Goal: Information Seeking & Learning: Learn about a topic

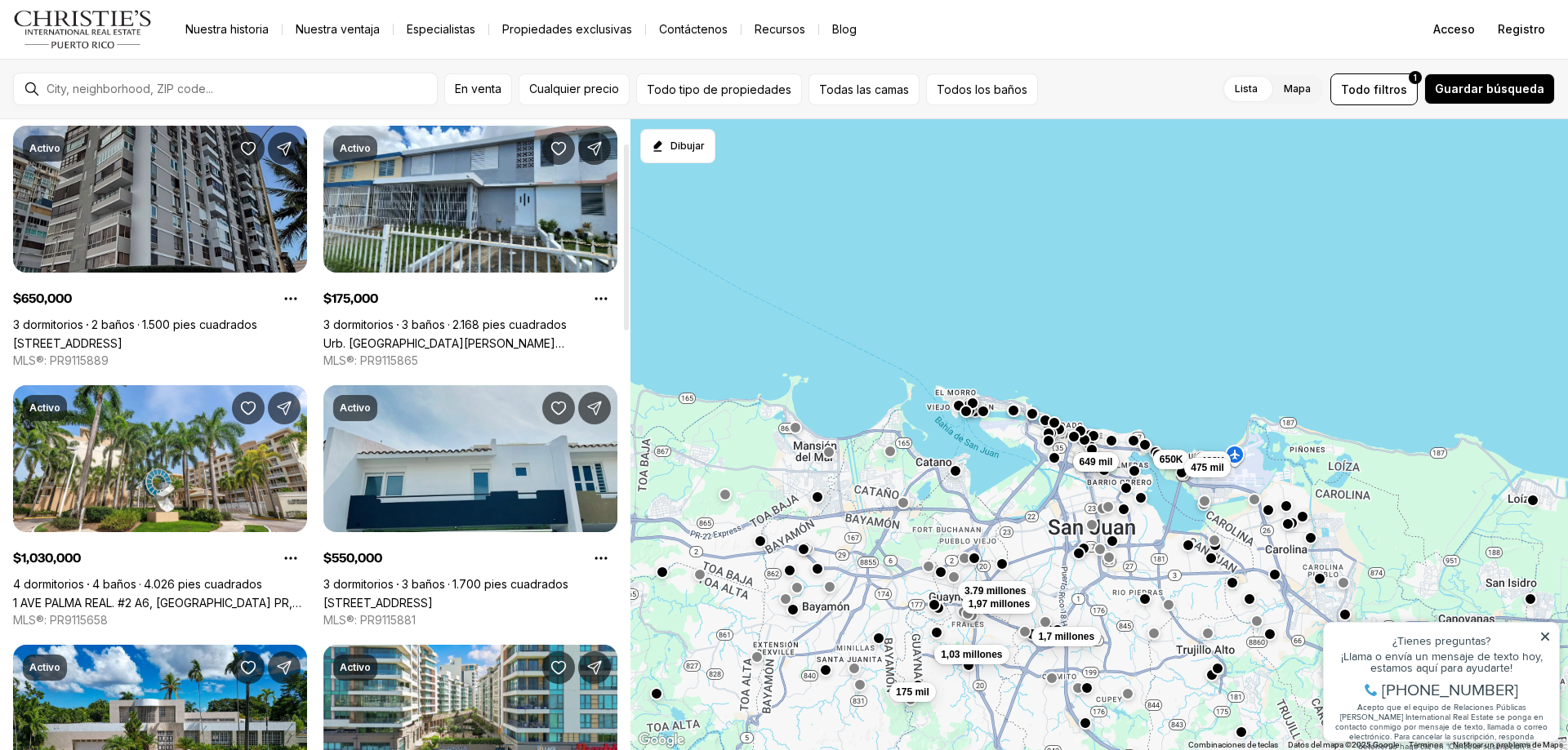
scroll to position [82, 0]
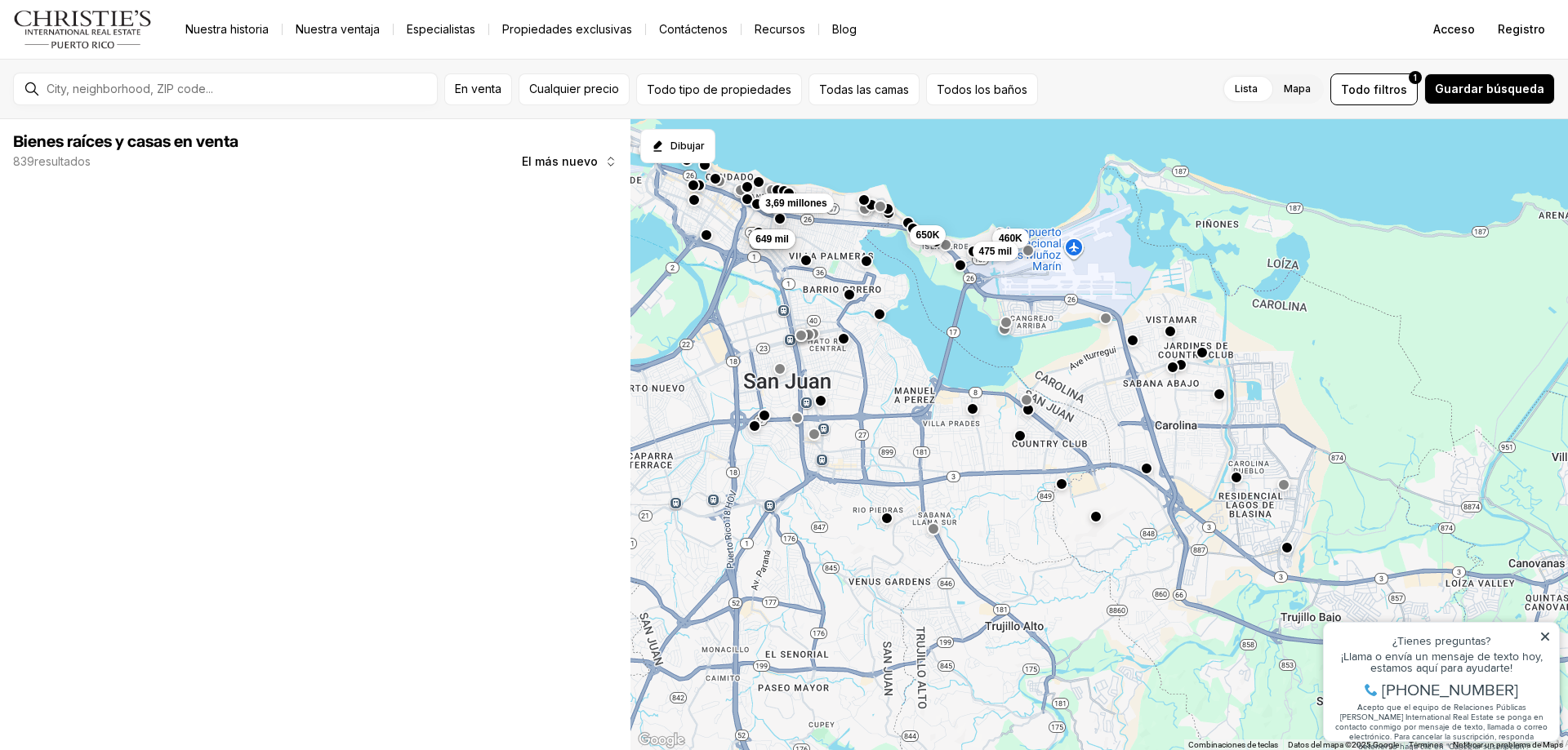
drag, startPoint x: 1207, startPoint y: 520, endPoint x: 1055, endPoint y: 312, distance: 257.6
click at [1055, 312] on div "650K 460K 475 mil 499 mil 649 mil 3,79 millones 1,97 millones 3,69 millones" at bounding box center [1099, 435] width 937 height 632
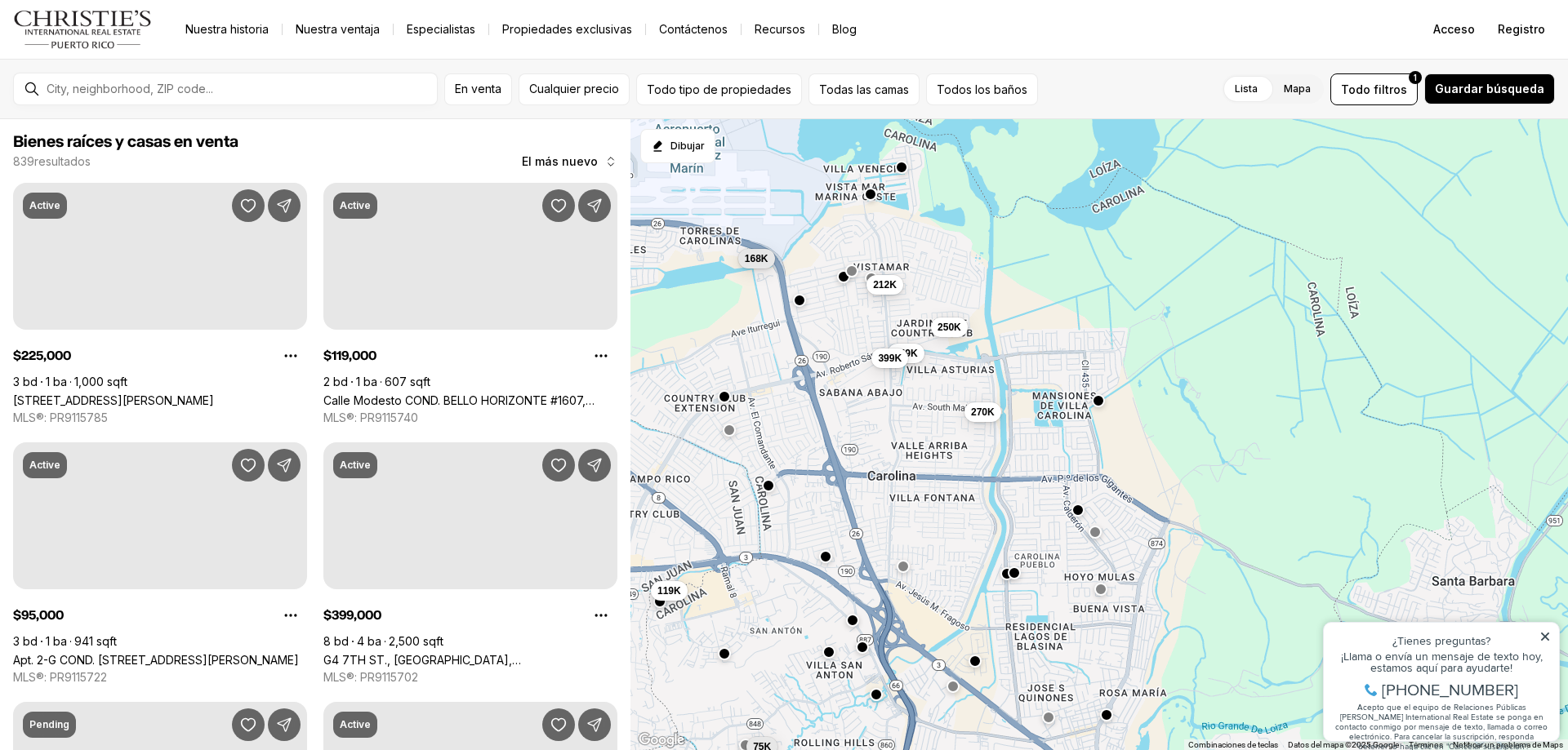
drag, startPoint x: 1165, startPoint y: 469, endPoint x: 946, endPoint y: 503, distance: 221.6
click at [946, 503] on div "250K 449K 399K 270K 95K 225K 169K 119K 98K 168K 212K 75K" at bounding box center [1099, 435] width 937 height 632
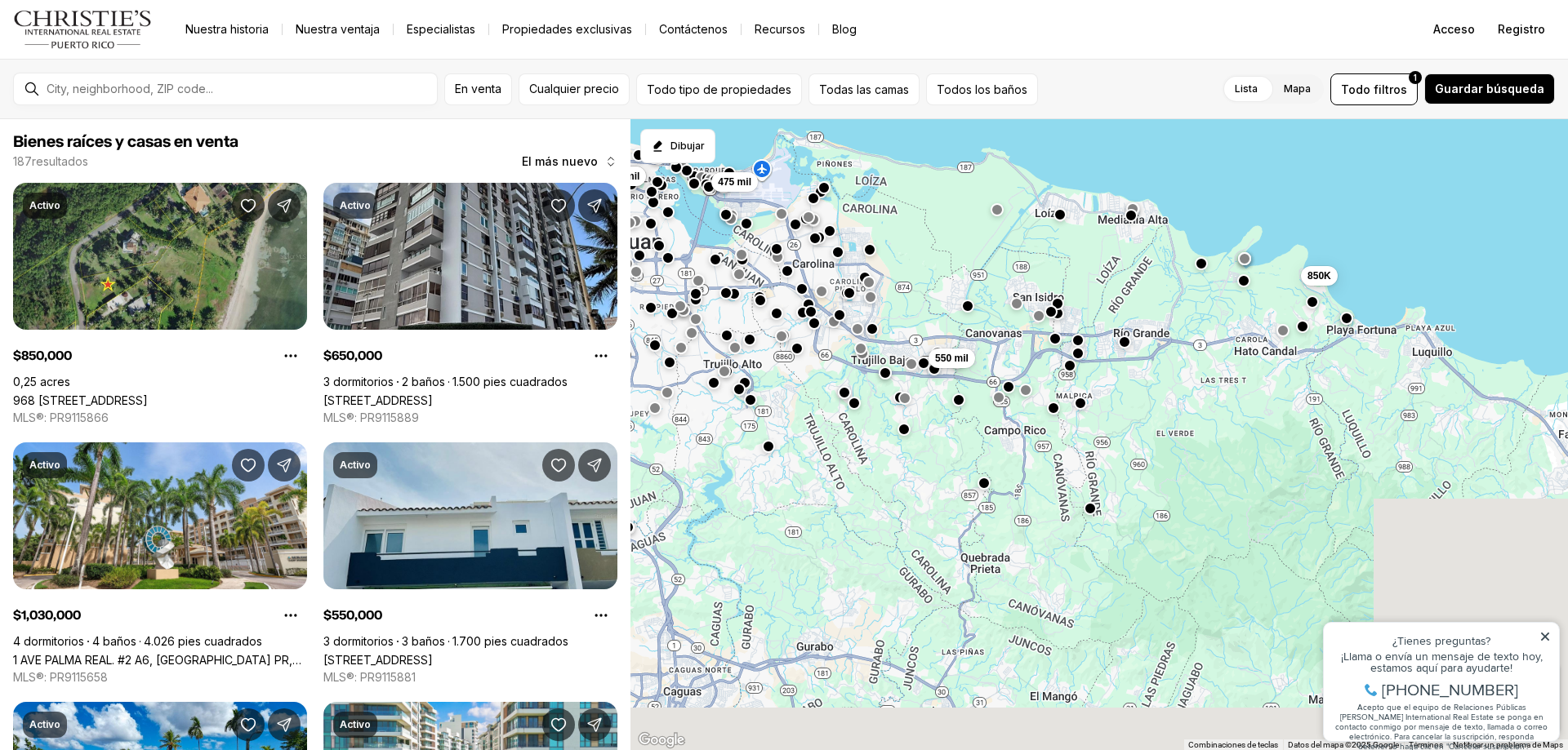
drag, startPoint x: 1291, startPoint y: 490, endPoint x: 1091, endPoint y: 263, distance: 302.5
click at [1091, 263] on div "550 mil 475 mil 850K 3,79 millones 1,97 millones 1,7 millones 1,03 millones 499…" at bounding box center [1099, 435] width 937 height 632
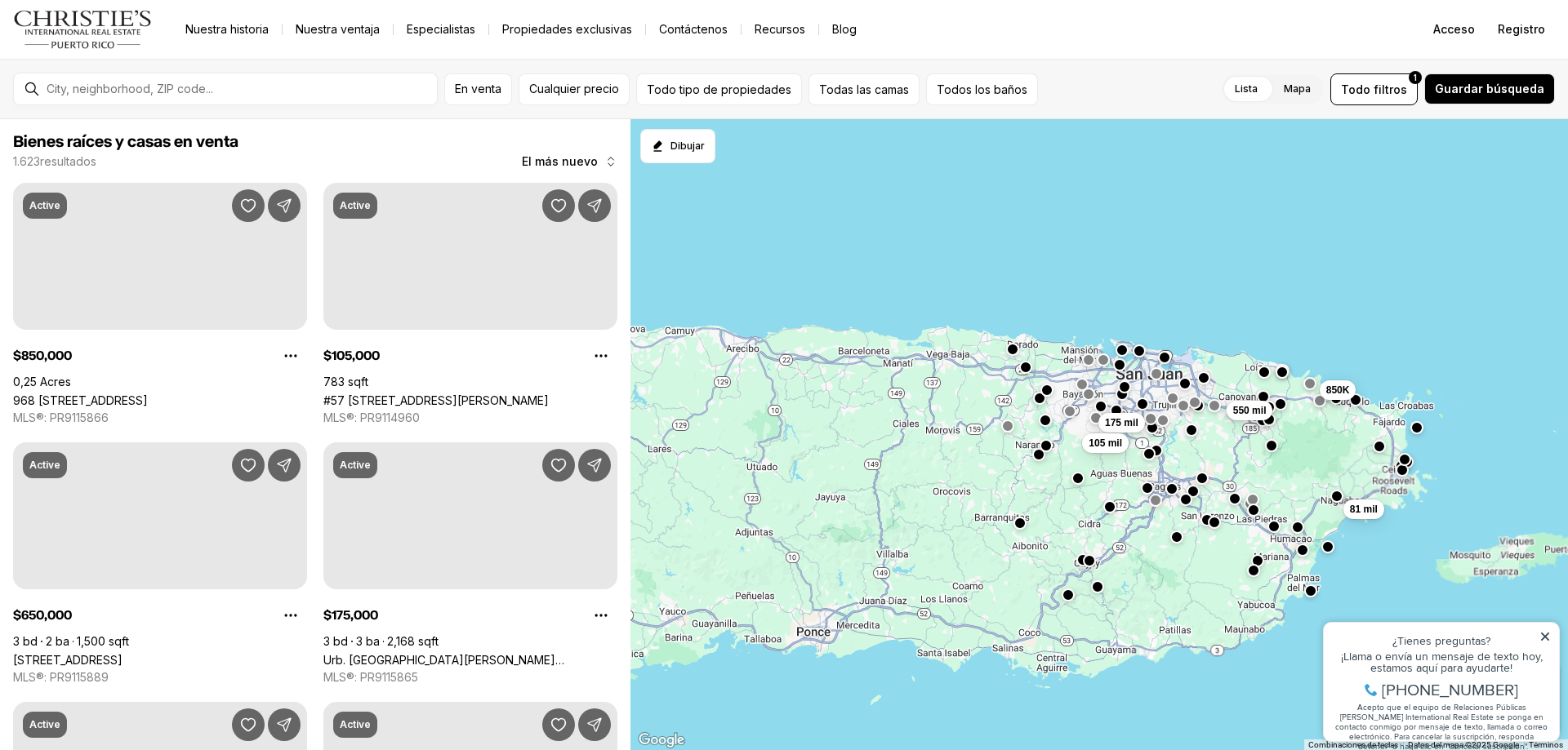
drag, startPoint x: 1070, startPoint y: 438, endPoint x: 1182, endPoint y: 442, distance: 112.1
click at [1182, 442] on div "850K 550 mil 81 mil 175 mil 105 mil" at bounding box center [1099, 435] width 937 height 632
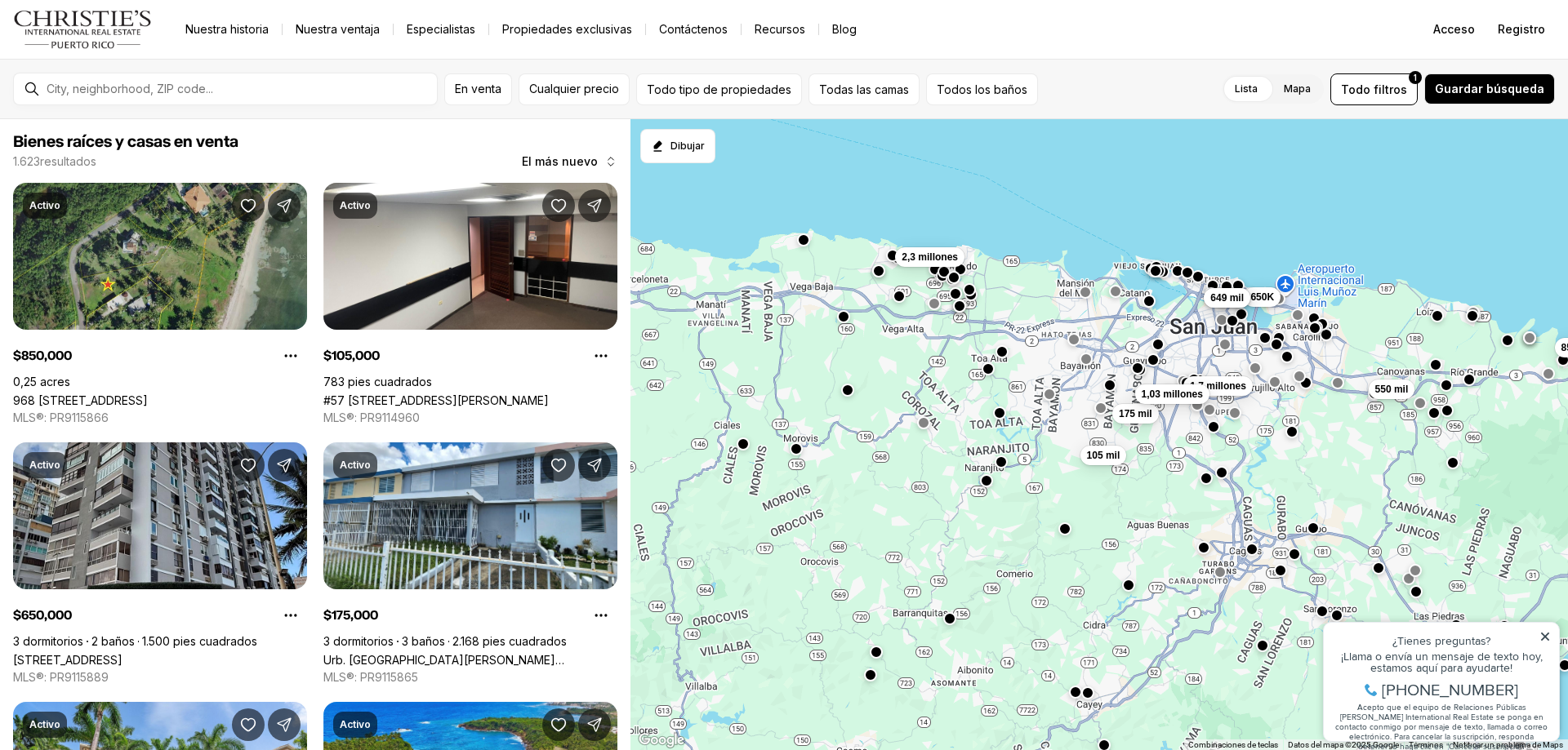
click at [906, 342] on div "850K 550 mil 175 mil 105 mil 2,3 millones 650K 1,7 millones 1,03 millones 499 m…" at bounding box center [1099, 435] width 937 height 632
click at [899, 333] on div "850K 550 mil 175 mil 105 mil 2,3 millones 650K 1,7 millones 1,03 millones 499 m…" at bounding box center [1099, 435] width 937 height 632
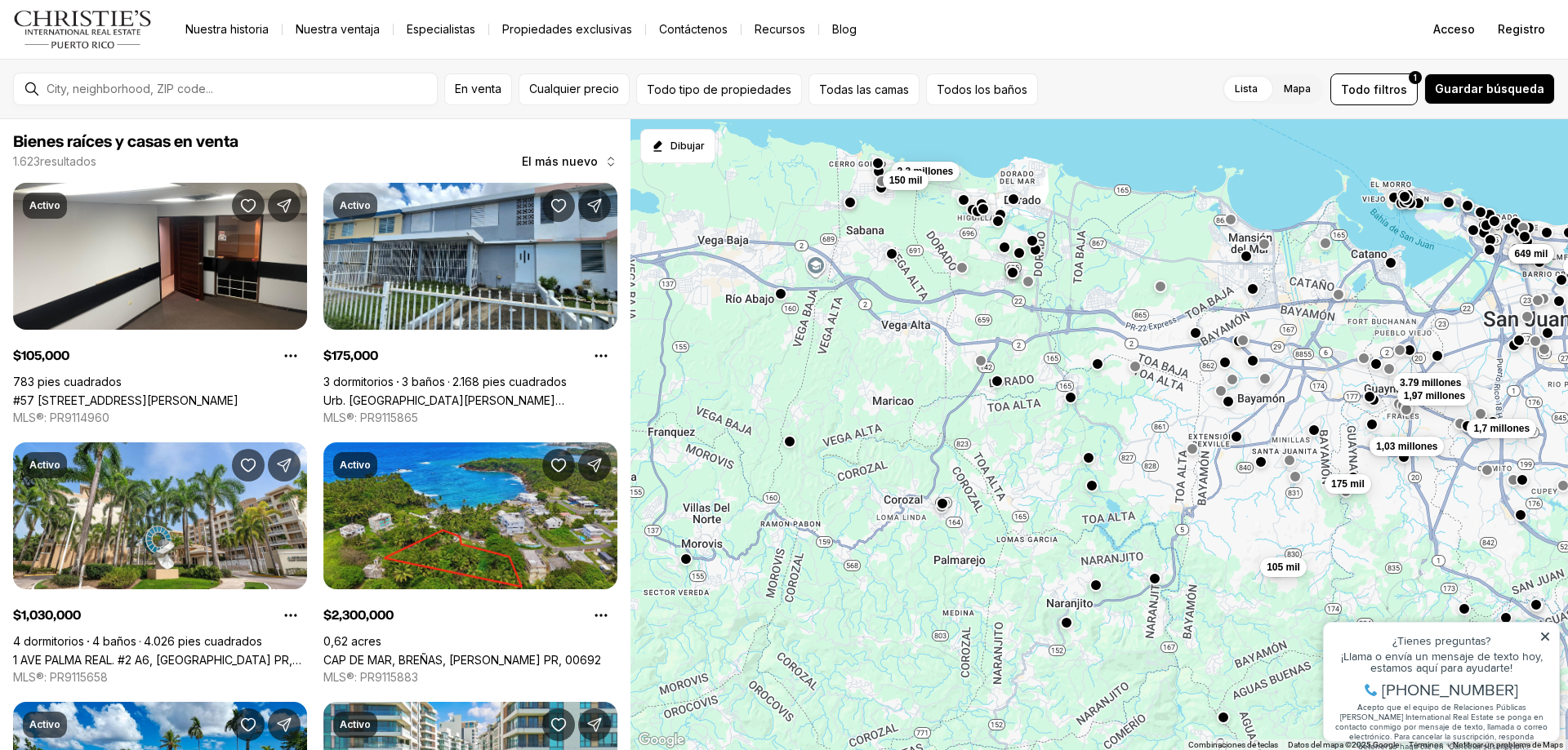
click at [912, 286] on div "175 mil 105 mil 2,3 millones 150 mil 220 mil 1,7 millones 1,03 millones 499 mil…" at bounding box center [1099, 435] width 937 height 632
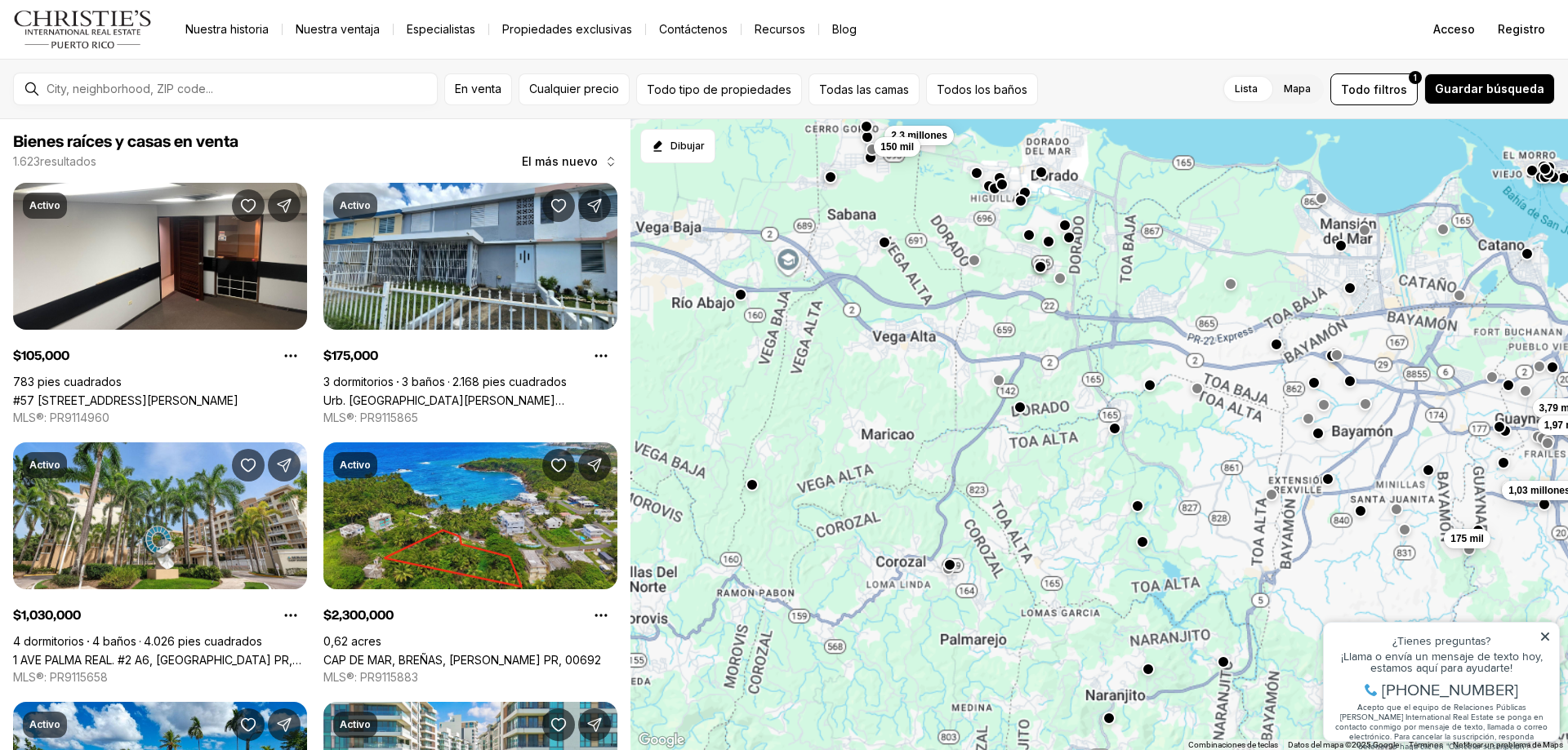
click at [912, 286] on div "175 mil 105 mil 2,3 millones 150 mil 220 mil 1,7 millones 1,03 millones 499 mil…" at bounding box center [1099, 435] width 937 height 632
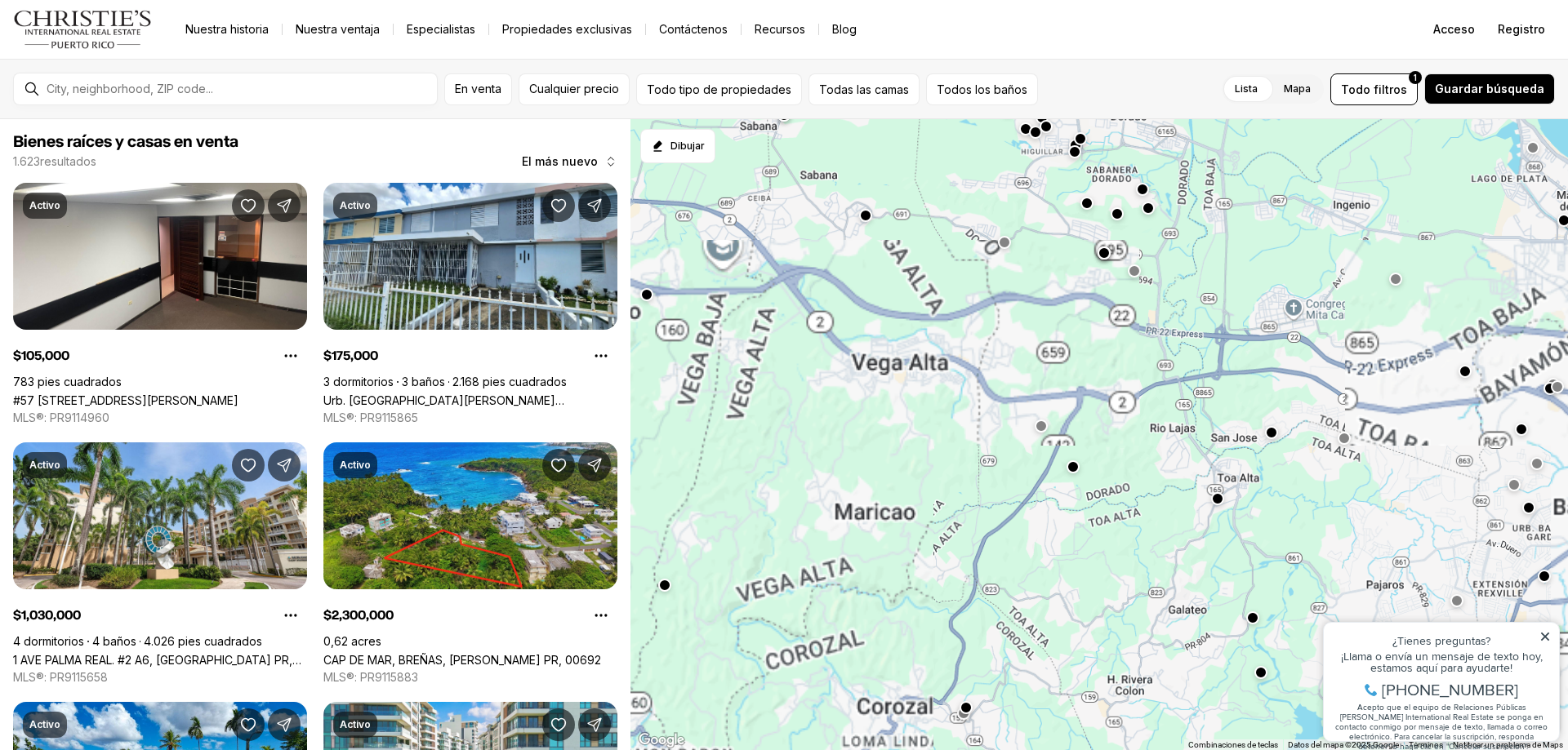
click at [912, 286] on div "175 mil 105 mil 2,3 millones 150 mil 220 mil 1,7 millones 1,03 millones 499 mil…" at bounding box center [1099, 435] width 937 height 632
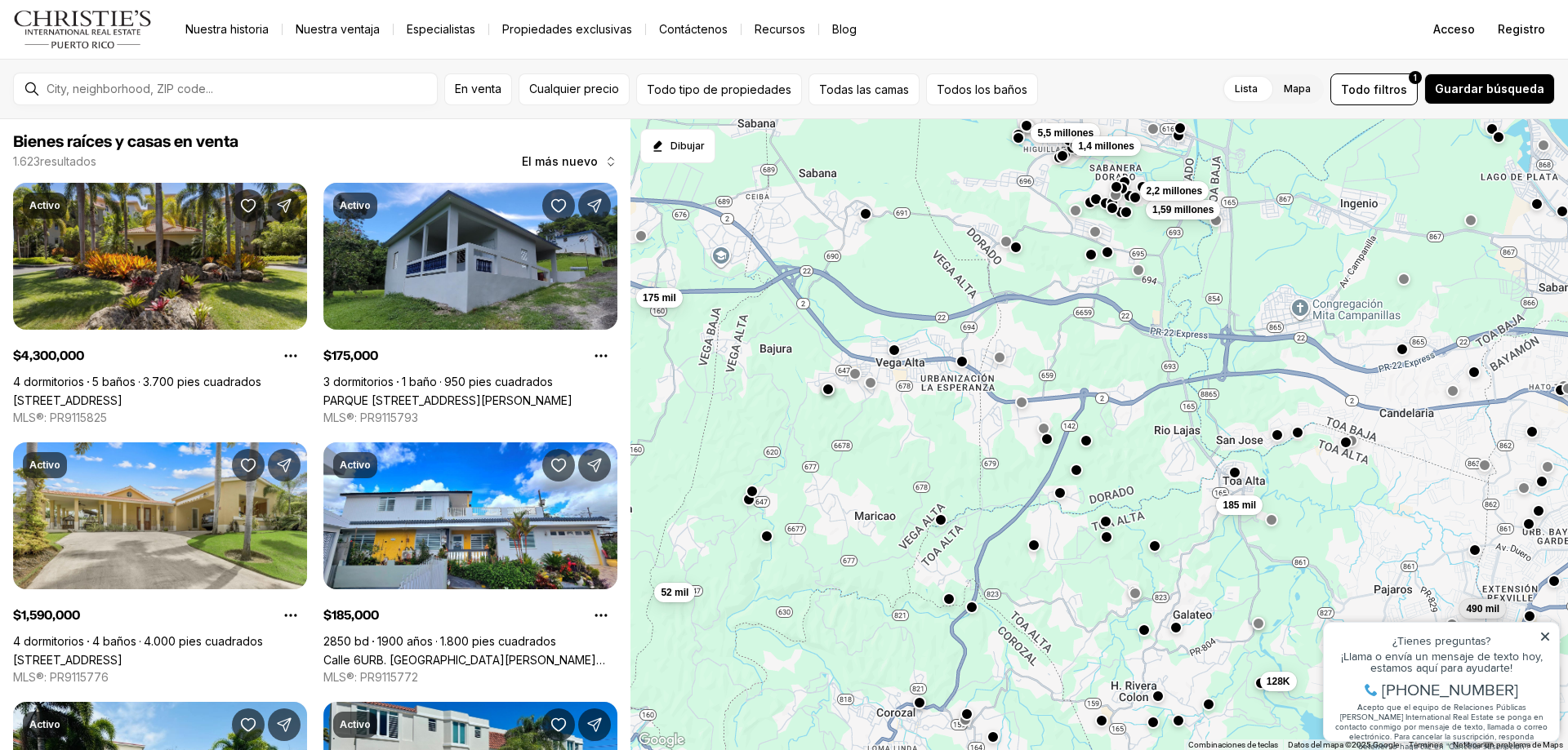
click at [948, 289] on div "185 mil 128K 490 mil 52 mil 175 mil 1,59 millones 2,2 millones 5,5 millones 1,4…" at bounding box center [1099, 435] width 937 height 632
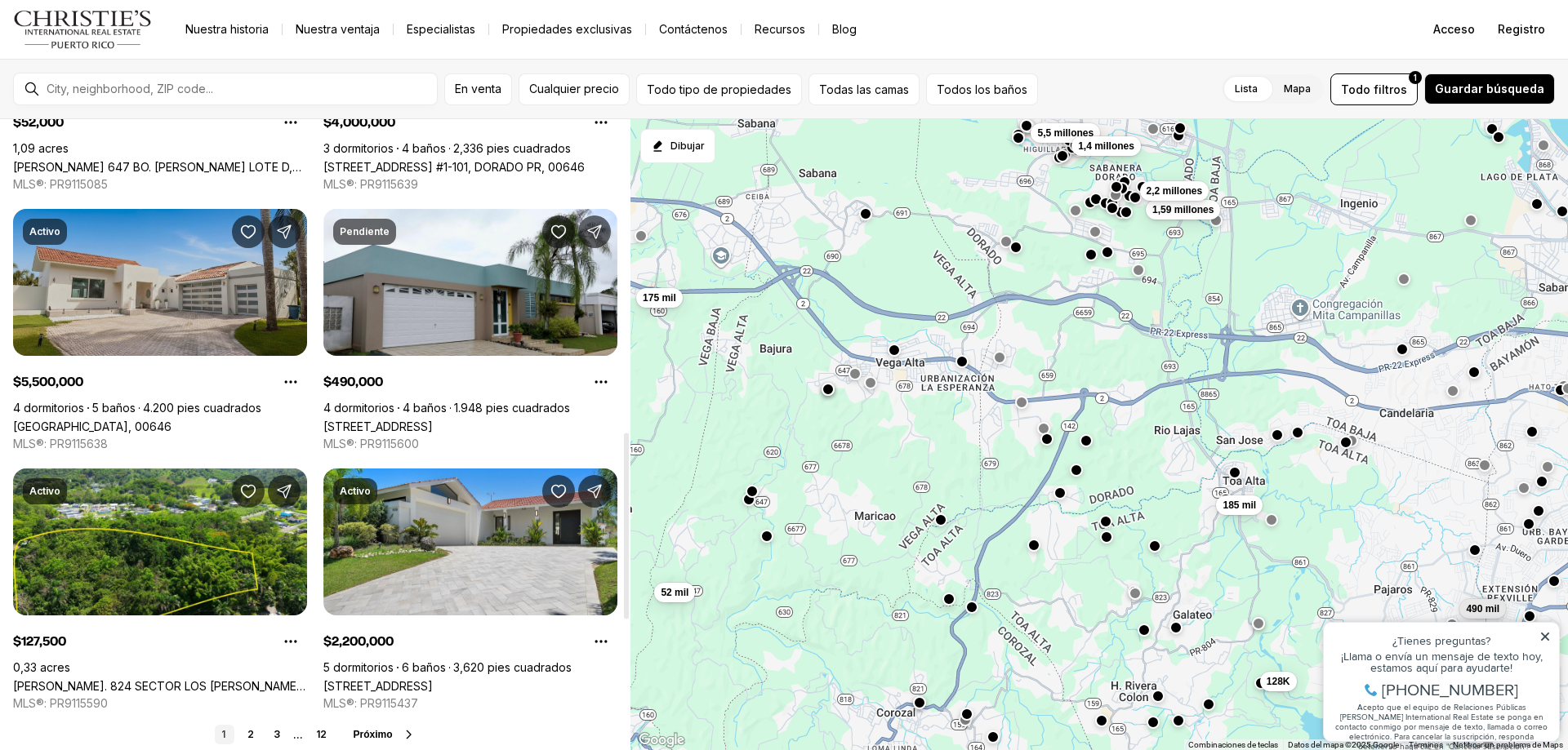
scroll to position [1062, 0]
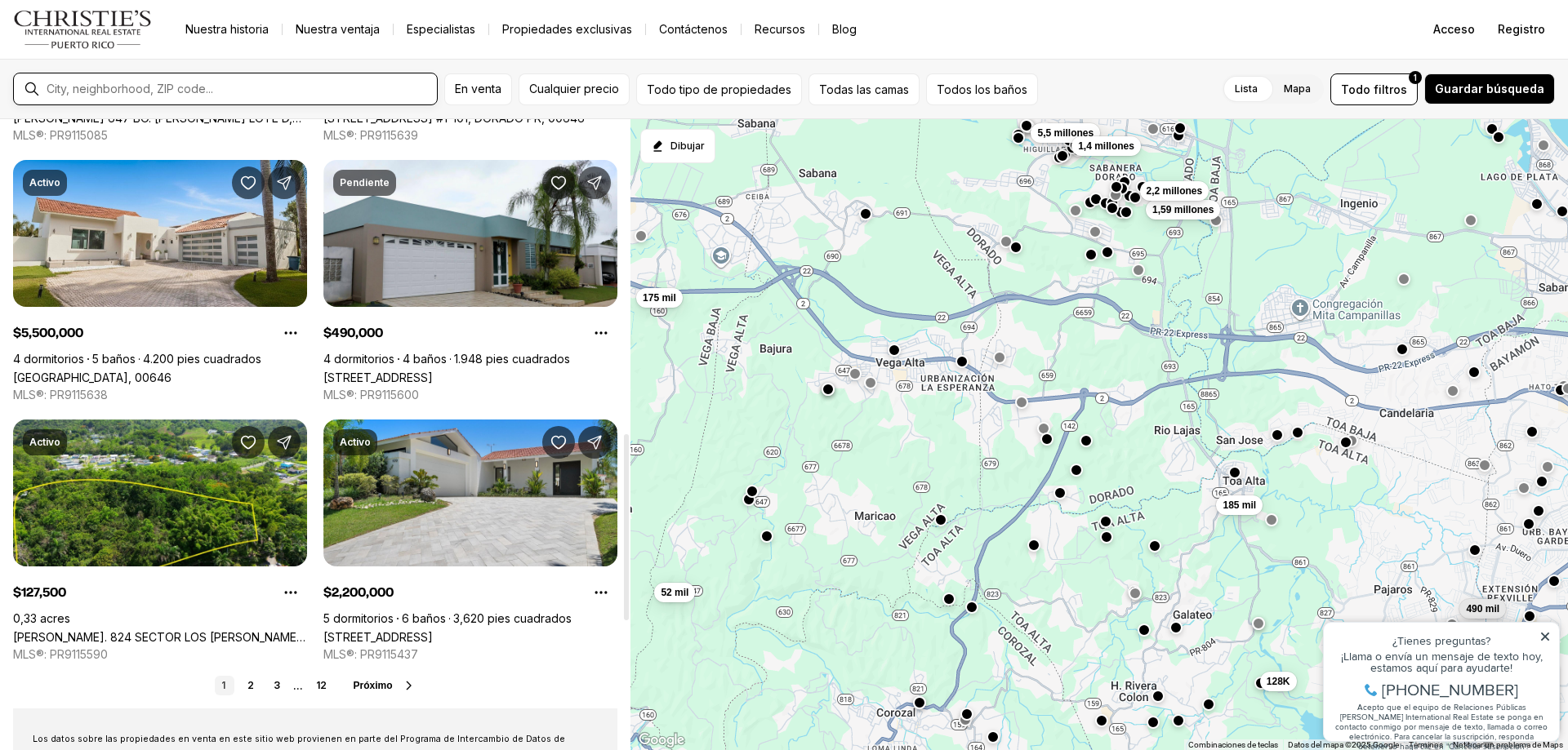
click at [139, 90] on input "text" at bounding box center [238, 89] width 383 height 15
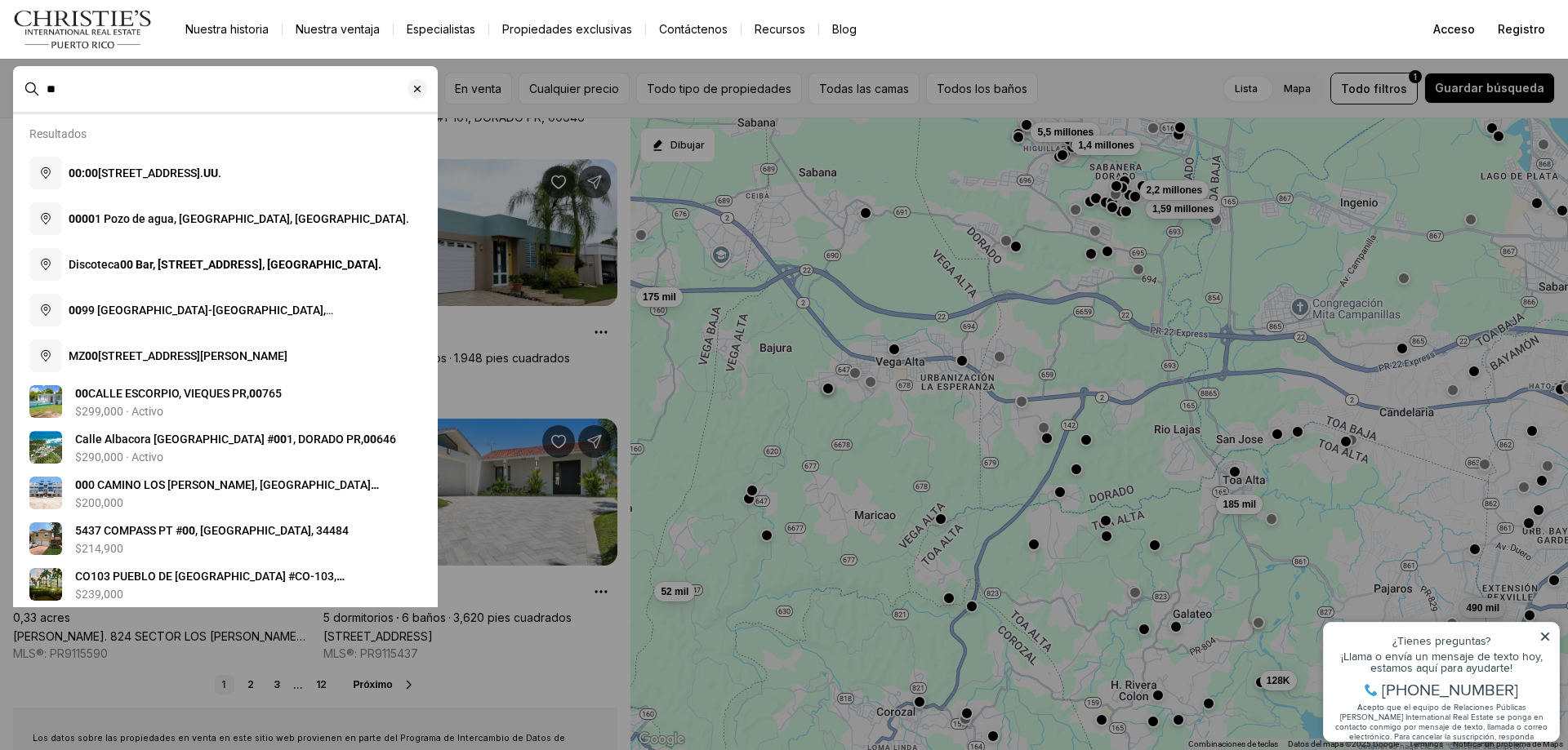
type input "**"
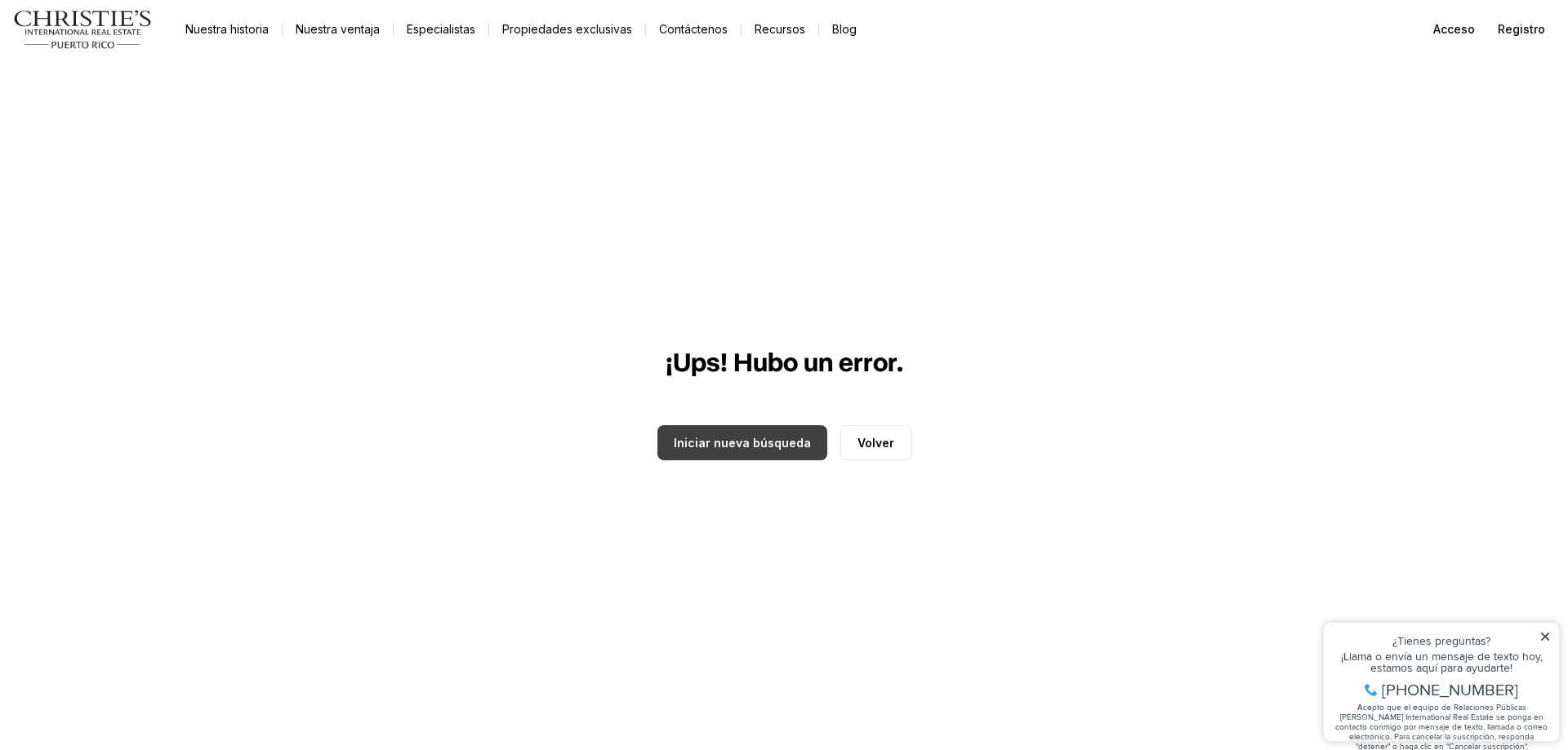
click at [733, 454] on button "Iniciar nueva búsqueda" at bounding box center [742, 443] width 170 height 35
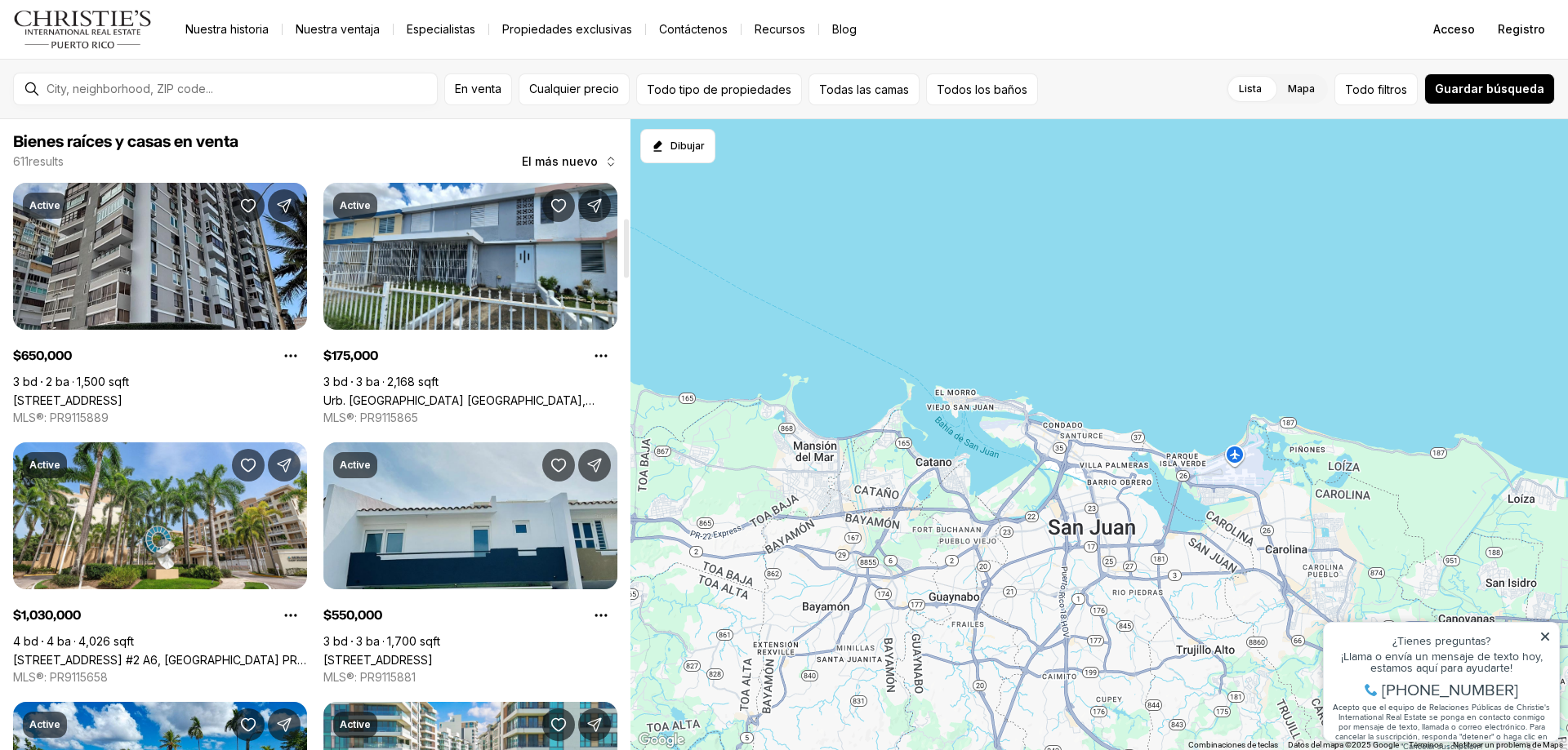
scroll to position [1062, 0]
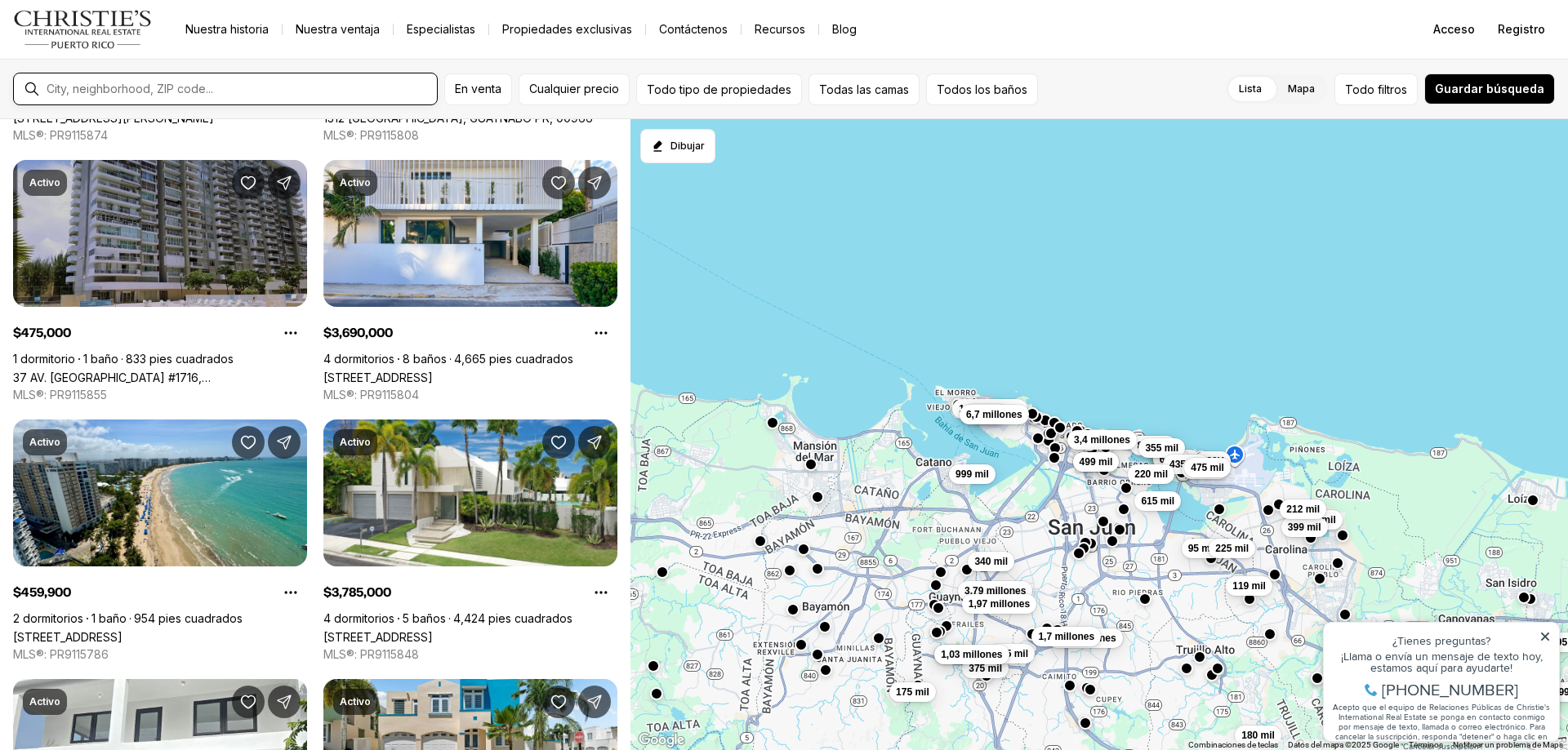
click at [227, 83] on input "text" at bounding box center [238, 89] width 383 height 15
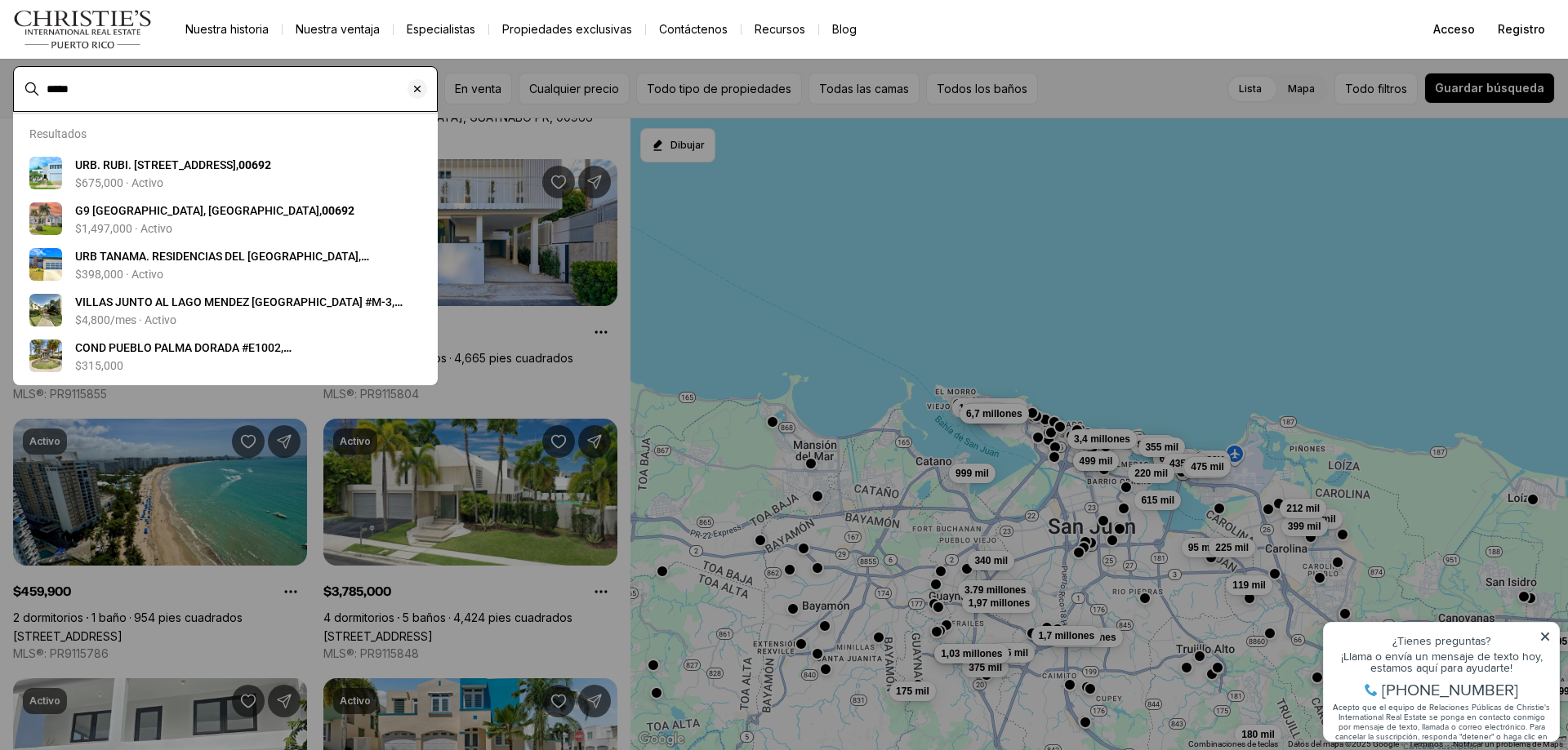
type input "*****"
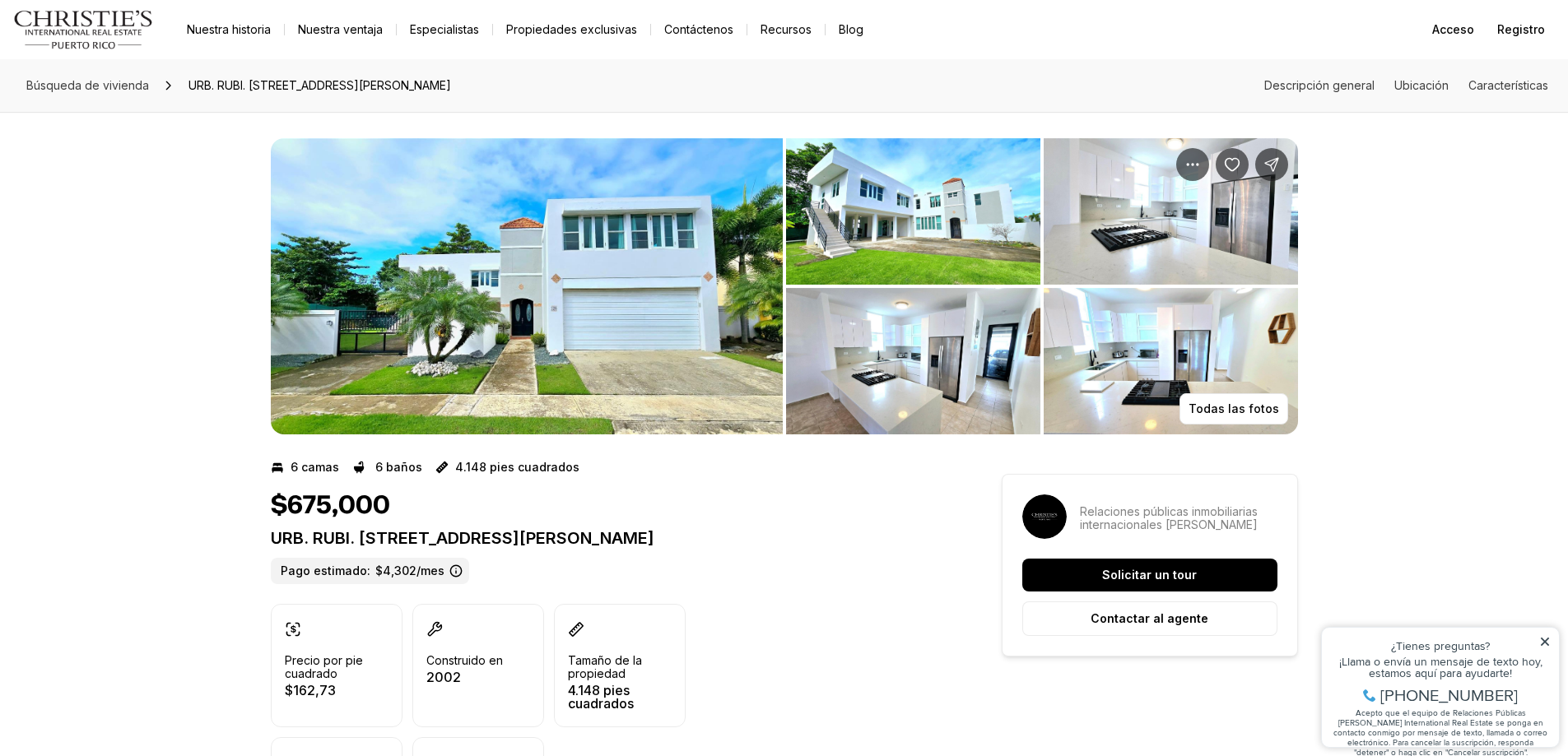
click at [110, 17] on img "Navegación principal" at bounding box center [83, 29] width 141 height 40
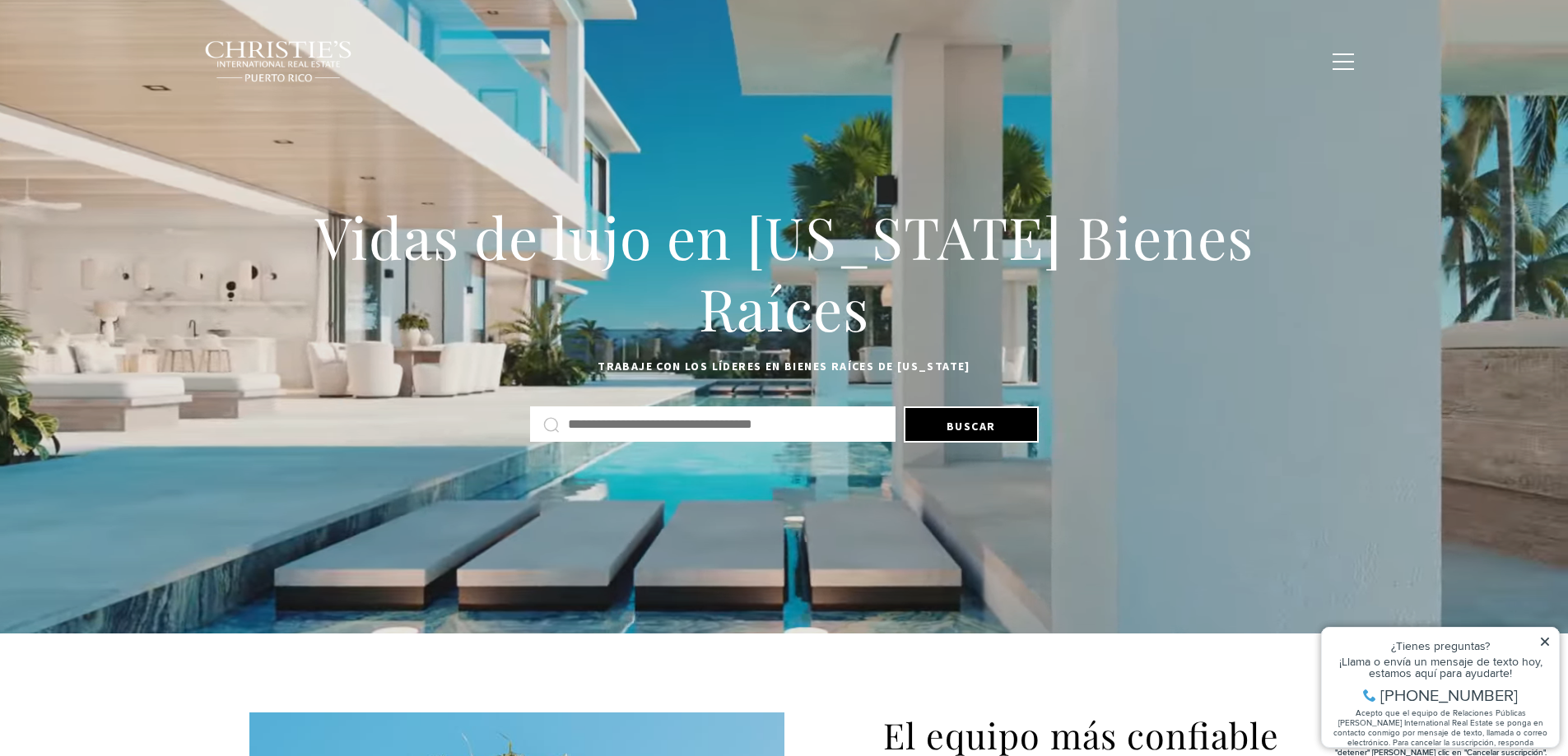
click at [731, 390] on div "Vidas de lujo en Puerto Rico Bienes Raíces Trabaje con los líderes en Bienes Ra…" at bounding box center [784, 321] width 1152 height 253
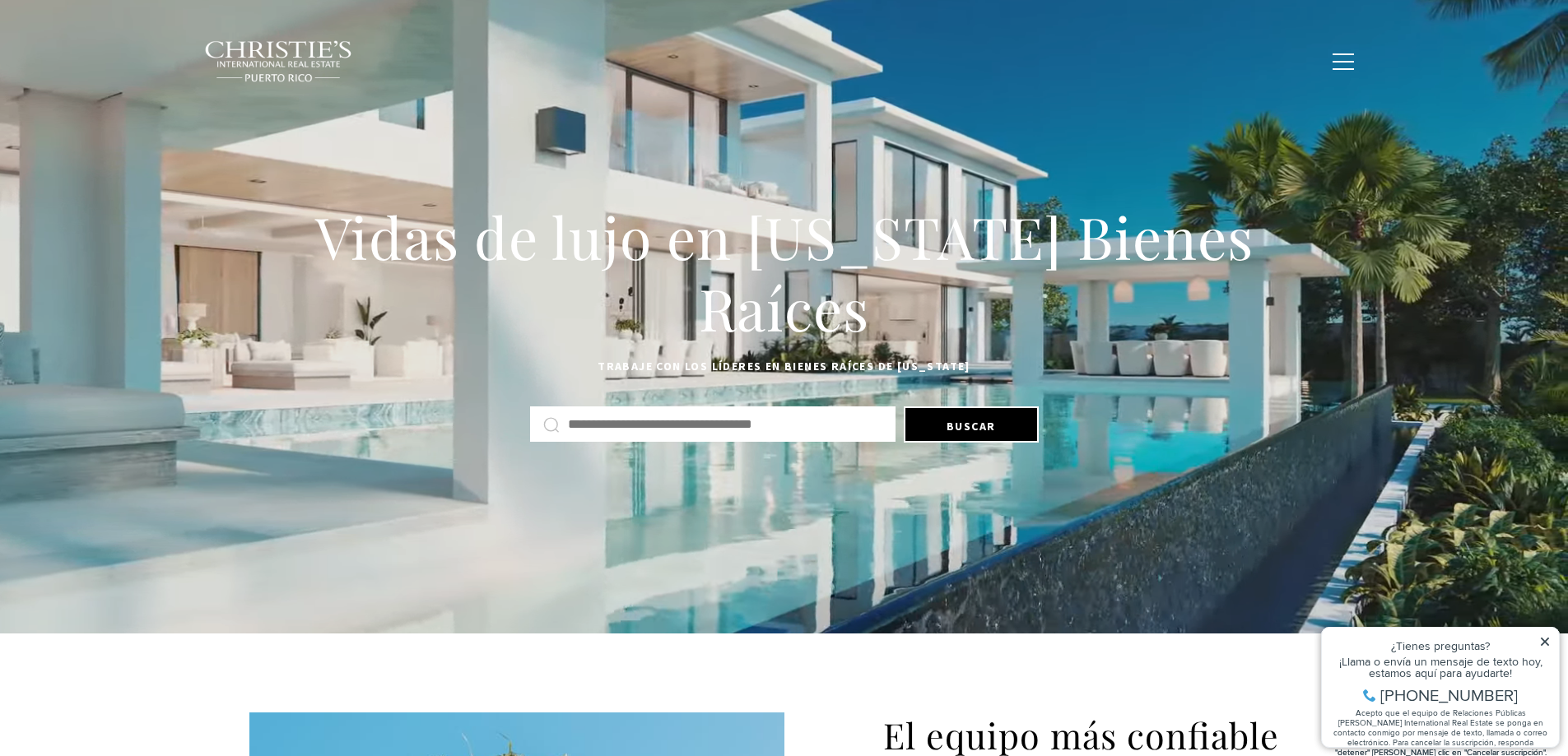
click at [694, 428] on input "Buscar por dirección, ciudad o barrio" at bounding box center [724, 424] width 314 height 21
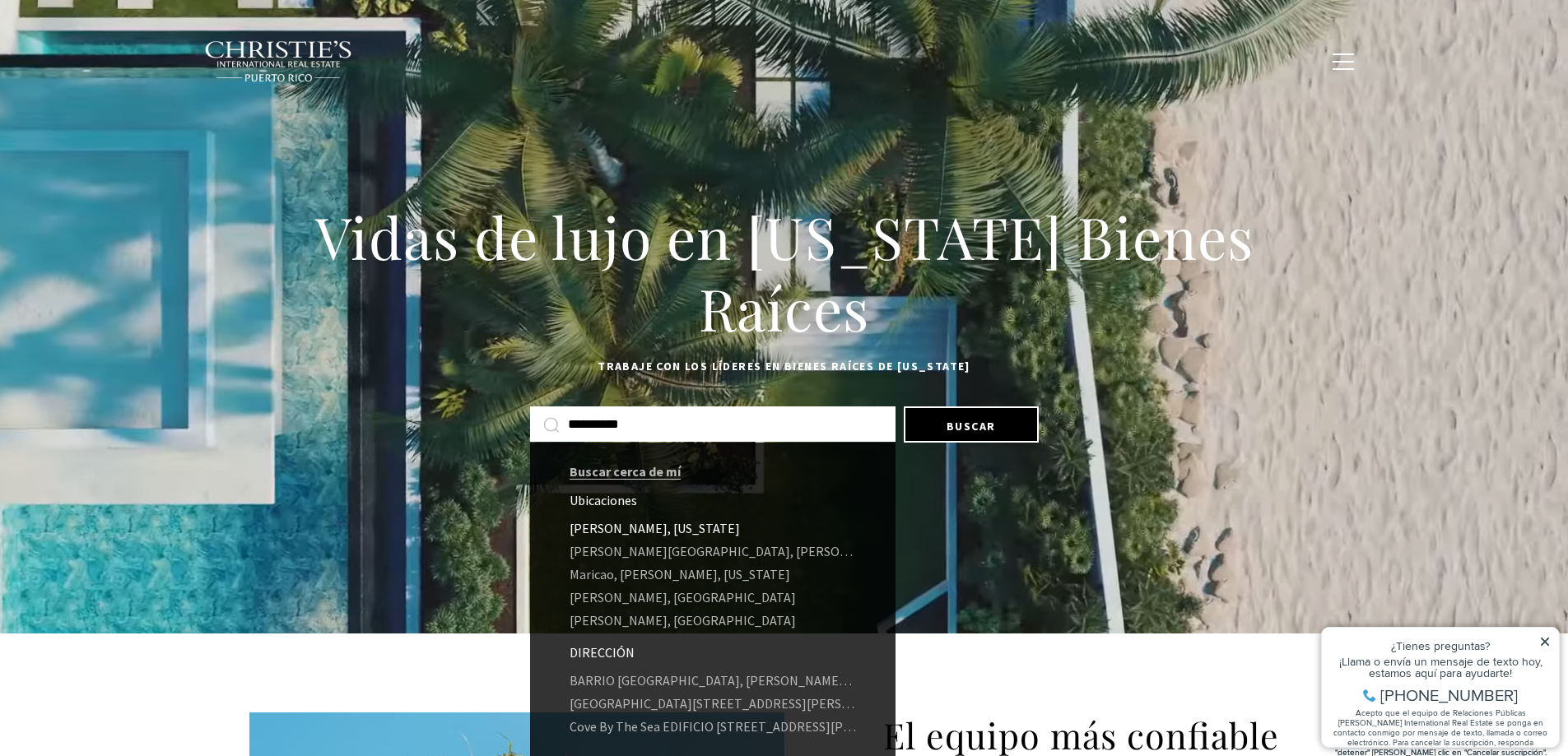
type input "*********"
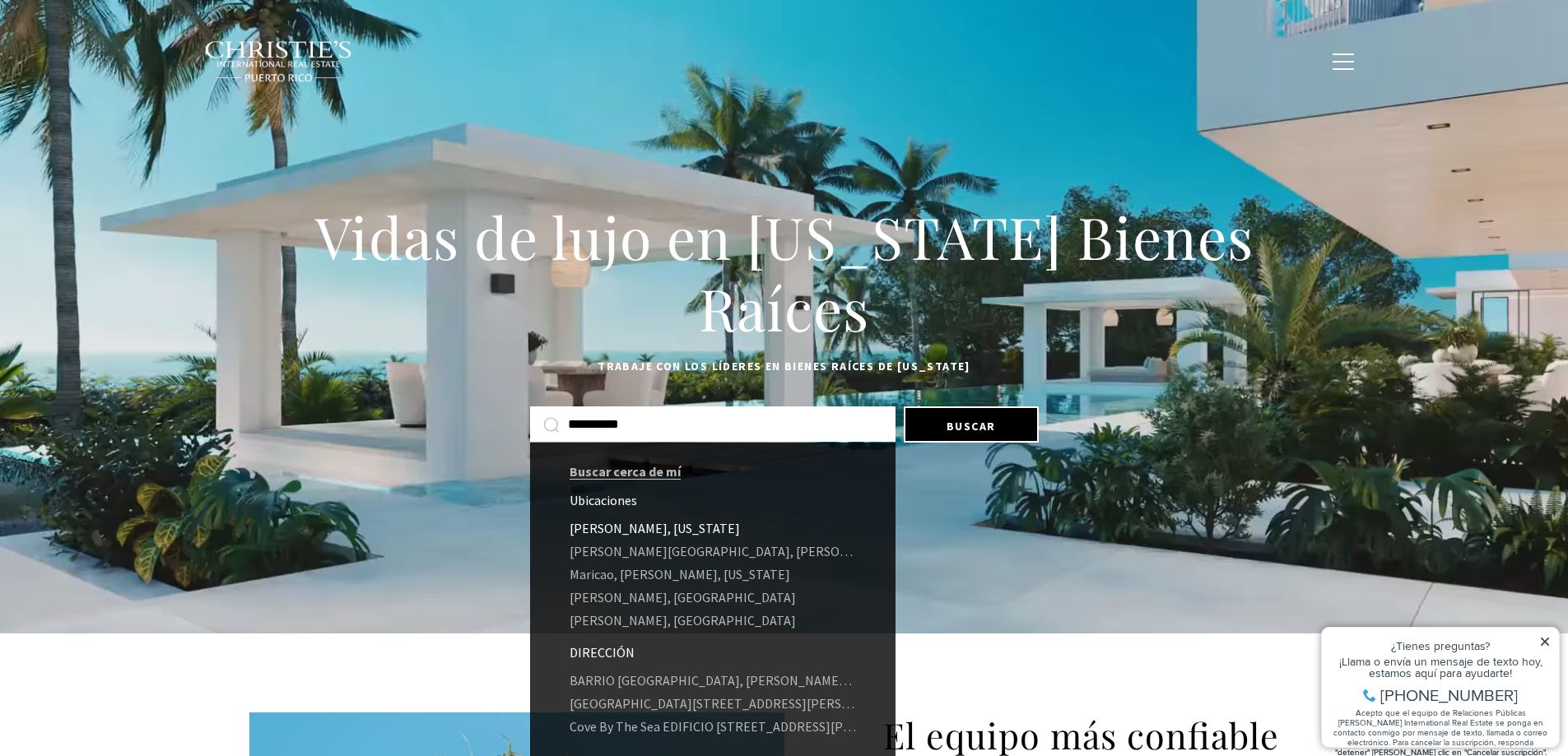
click at [651, 525] on font "Vega Alta, Puerto Rico" at bounding box center [654, 529] width 170 height 17
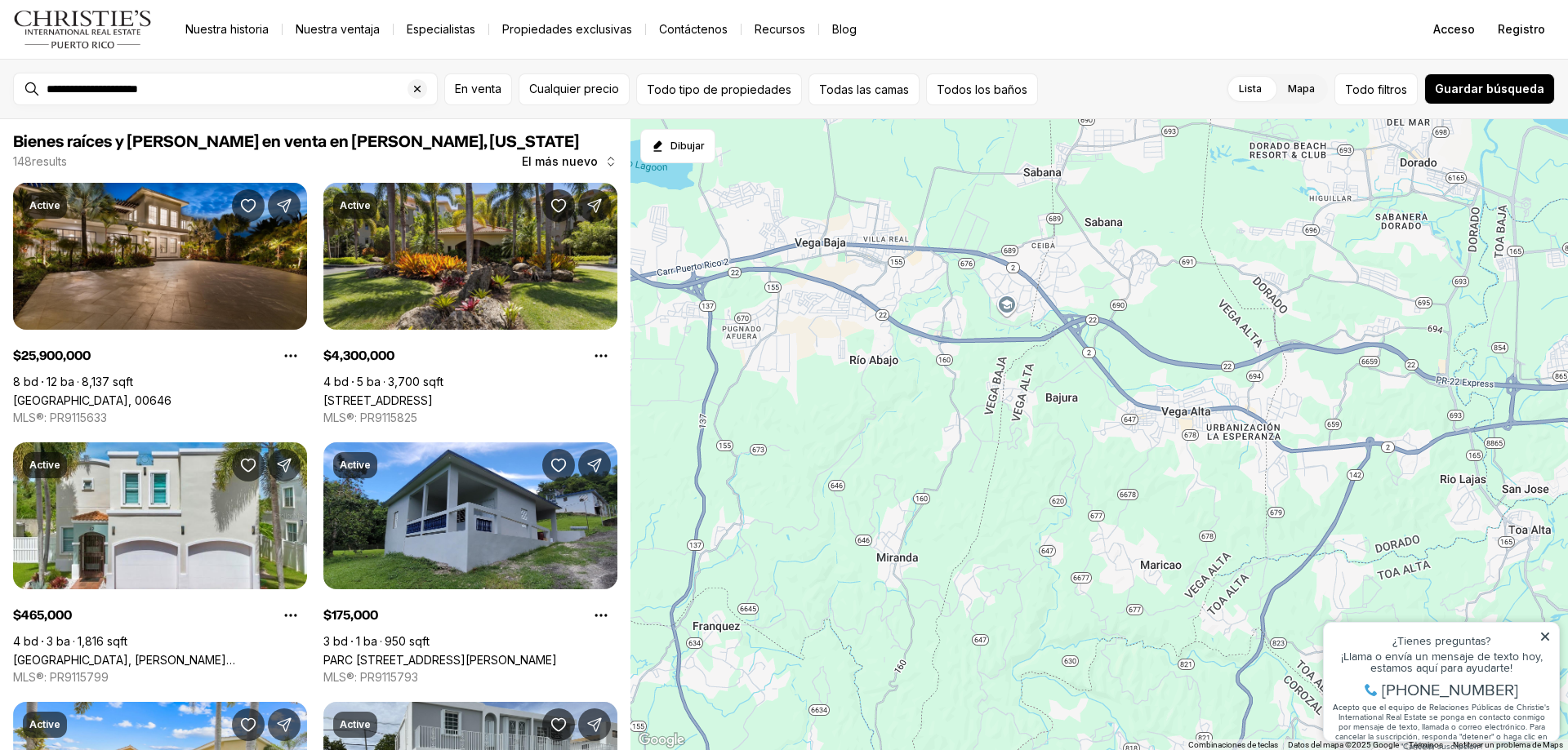
scroll to position [1062, 0]
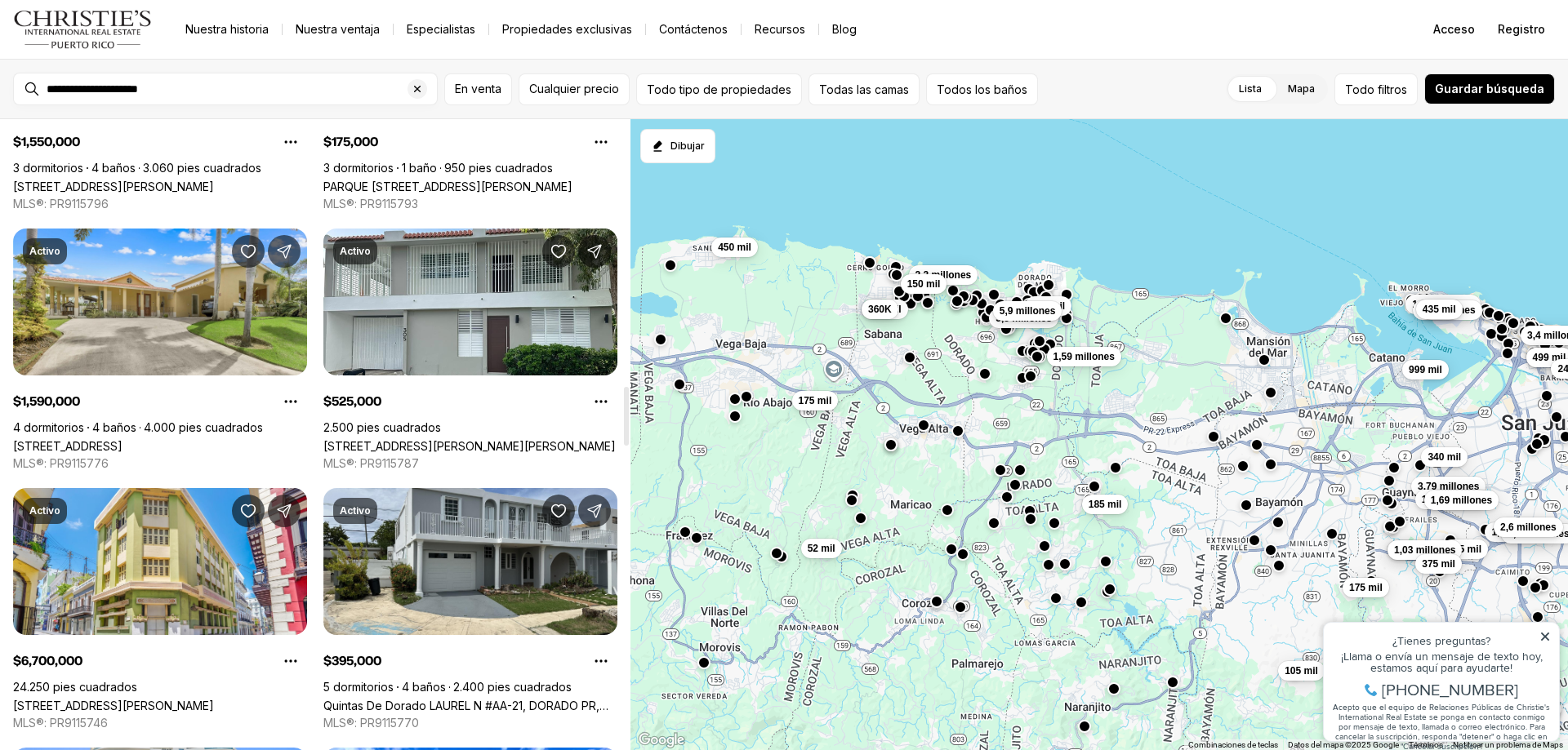
scroll to position [2872, 0]
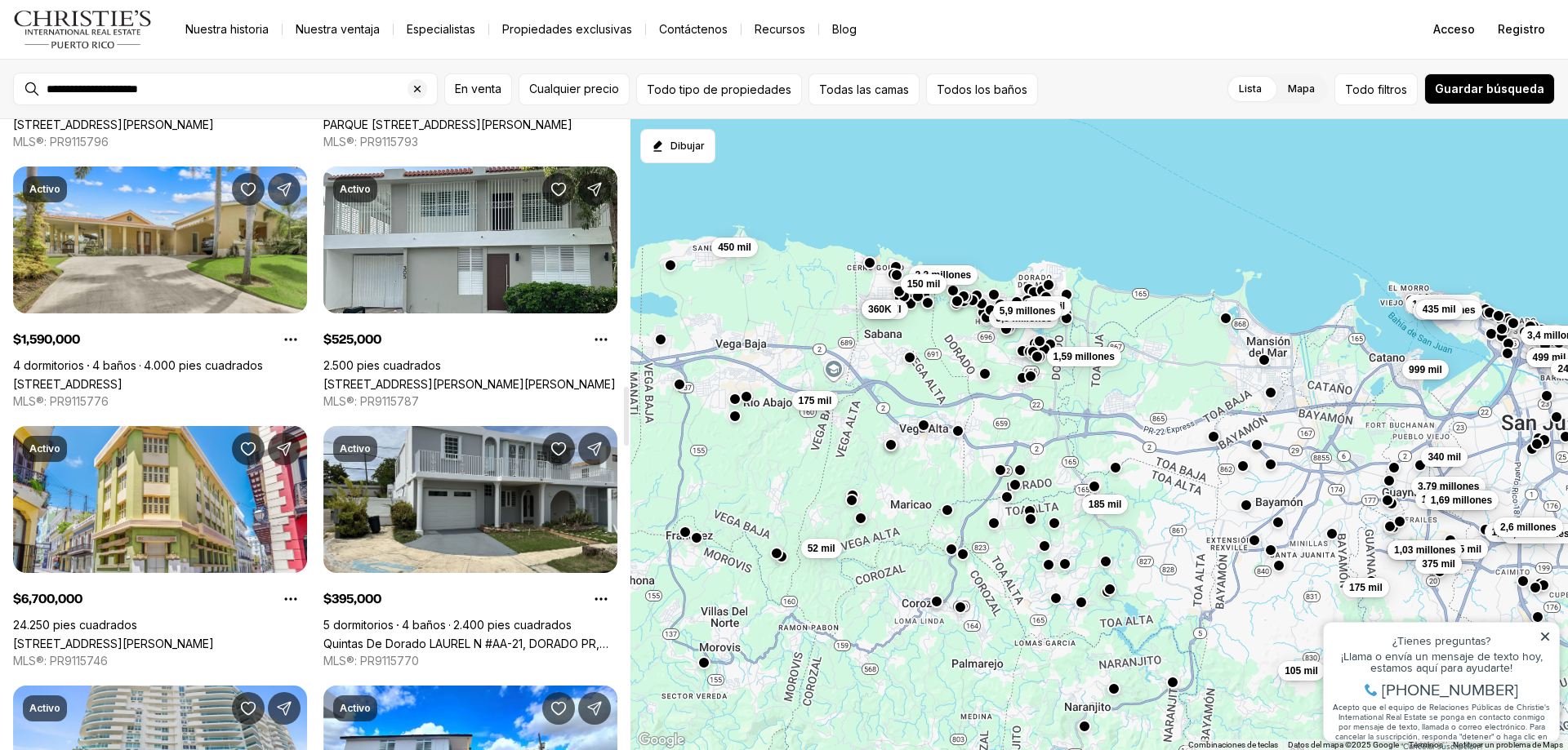
drag, startPoint x: 627, startPoint y: 156, endPoint x: 642, endPoint y: 422, distance: 266.4
click at [629, 422] on div at bounding box center [627, 416] width 5 height 58
